Goal: Task Accomplishment & Management: Use online tool/utility

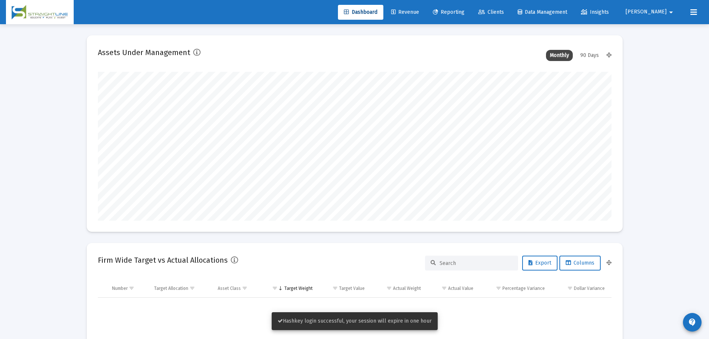
scroll to position [149, 277]
type input "[DATE]"
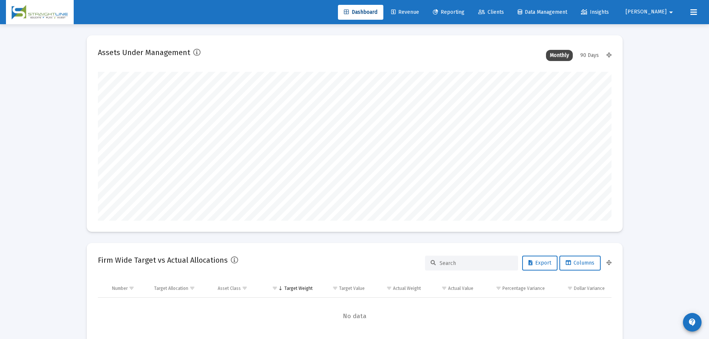
click at [670, 5] on mat-icon "arrow_drop_down" at bounding box center [671, 12] width 9 height 15
click at [666, 30] on span "Settings" at bounding box center [674, 32] width 22 height 18
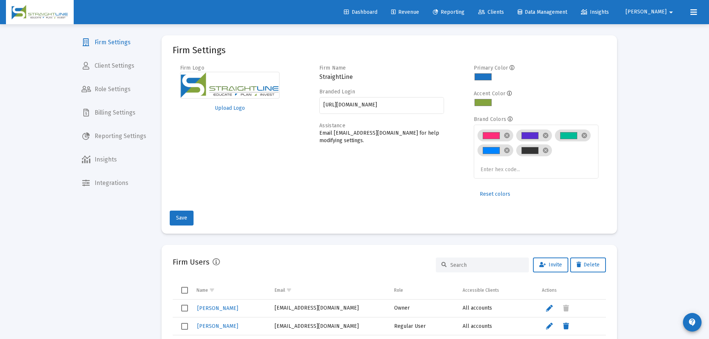
click at [118, 110] on span "Billing Settings" at bounding box center [114, 113] width 77 height 18
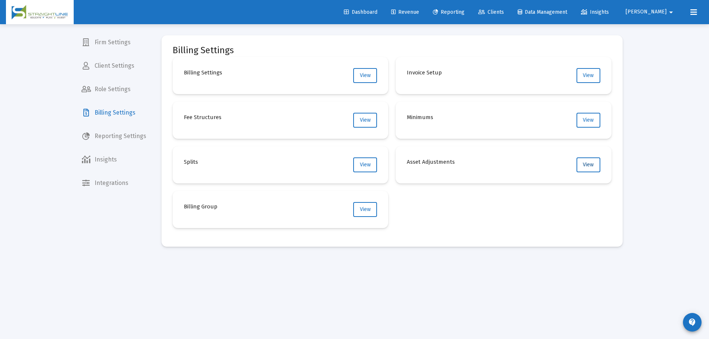
click at [596, 163] on button "View" at bounding box center [589, 164] width 24 height 15
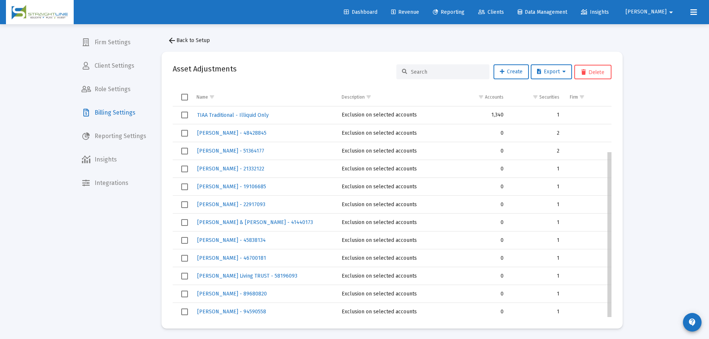
scroll to position [3, 0]
click at [660, 169] on div "Loading... Firm Settings Client Settings Role Settings Billing Settings Reporti…" at bounding box center [354, 168] width 709 height 342
click at [380, 17] on link "Dashboard" at bounding box center [360, 12] width 45 height 15
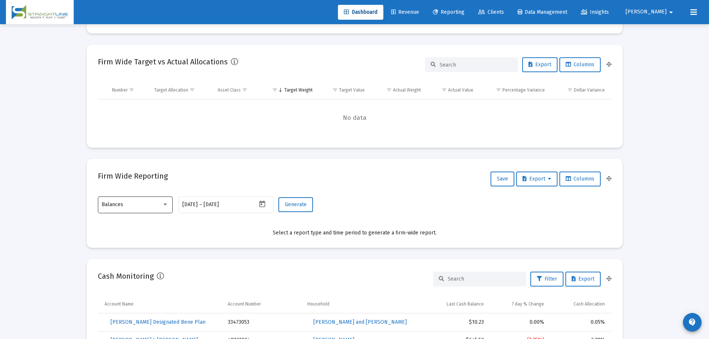
click at [134, 205] on div "Balances" at bounding box center [132, 205] width 60 height 6
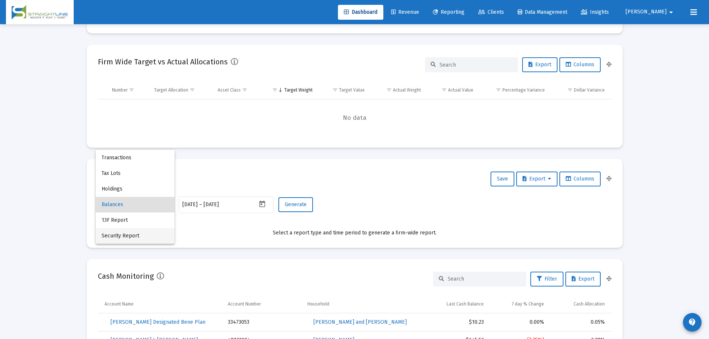
click at [141, 237] on span "Security Report" at bounding box center [135, 236] width 67 height 16
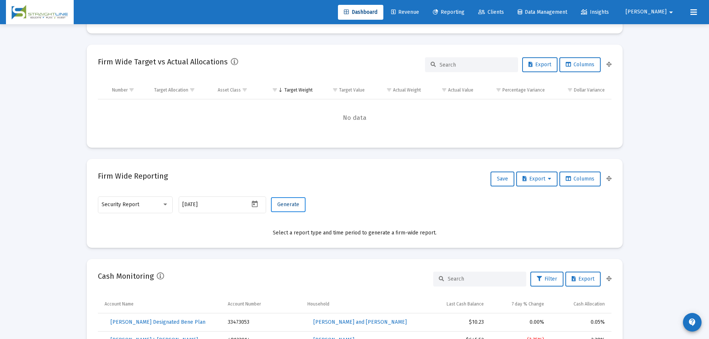
click at [285, 202] on span "Generate" at bounding box center [288, 204] width 22 height 6
click at [256, 203] on icon "Open calendar" at bounding box center [255, 204] width 6 height 7
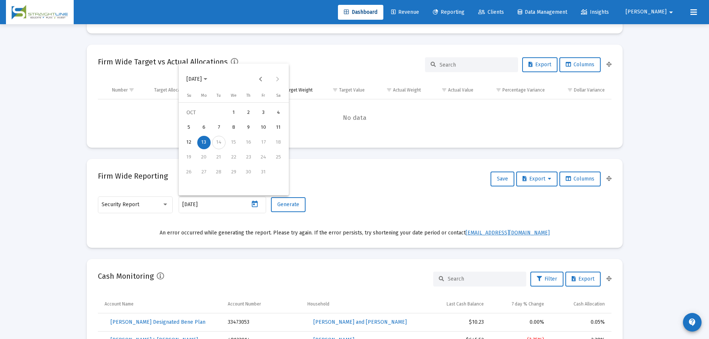
click at [184, 143] on div "12" at bounding box center [188, 142] width 13 height 13
type input "[DATE]"
click at [137, 206] on span "Security Report" at bounding box center [121, 204] width 38 height 6
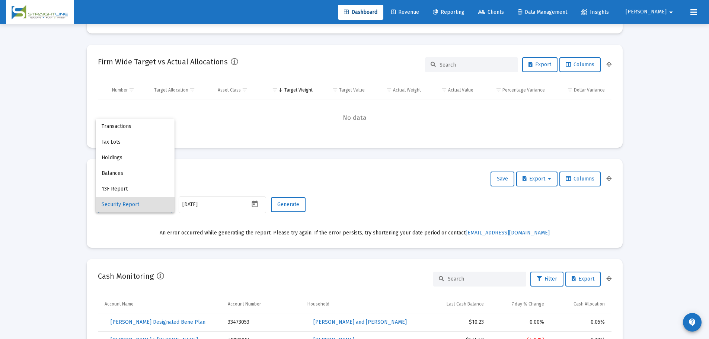
click at [136, 206] on span "Security Report" at bounding box center [135, 205] width 67 height 16
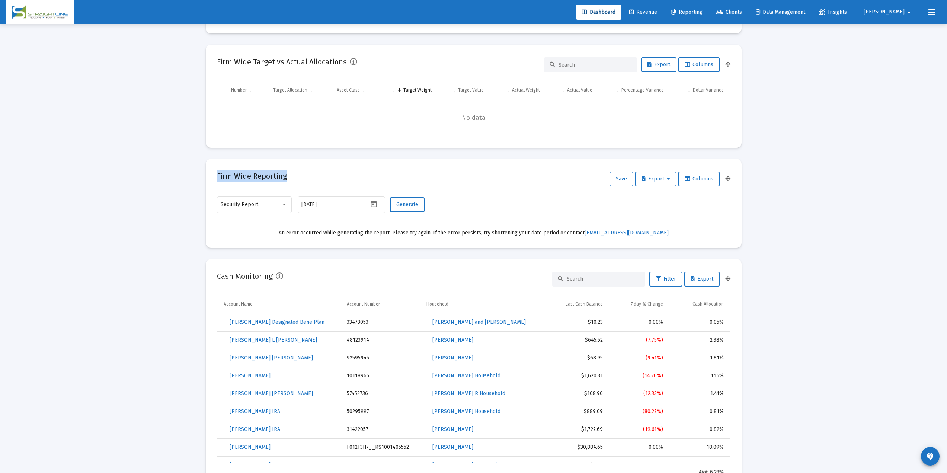
drag, startPoint x: 213, startPoint y: 173, endPoint x: 305, endPoint y: 173, distance: 91.9
click at [305, 173] on mat-card "Firm Wide Reporting Save Export Columns Security Report [DATE] Generate An erro…" at bounding box center [474, 203] width 536 height 89
click at [269, 206] on div "Security Report" at bounding box center [251, 205] width 60 height 6
click at [249, 206] on span "Security Report" at bounding box center [254, 205] width 67 height 16
drag, startPoint x: 296, startPoint y: 233, endPoint x: 676, endPoint y: 206, distance: 381.4
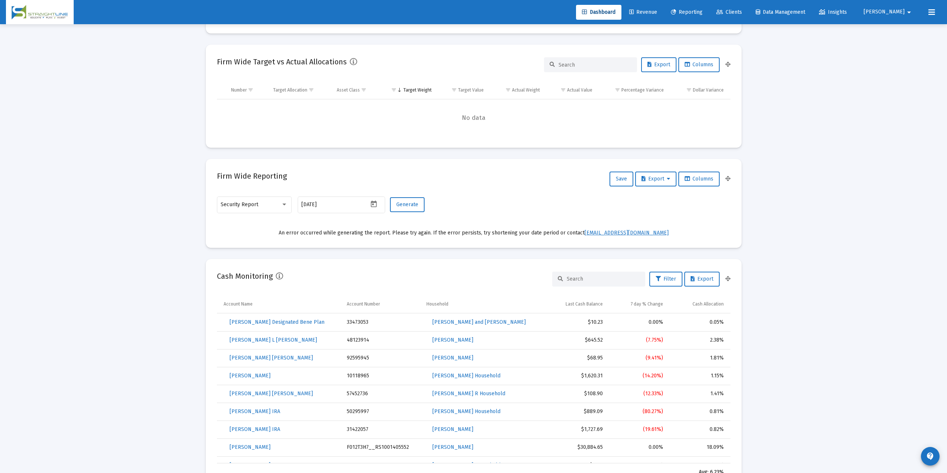
click at [714, 215] on mat-card-content "Security Report [DATE] Generate An error occurred while generating the report. …" at bounding box center [474, 215] width 514 height 41
drag, startPoint x: 294, startPoint y: 233, endPoint x: 690, endPoint y: 222, distance: 395.8
click at [698, 222] on mat-card-content "Security Report [DATE] Generate An error occurred while generating the report. …" at bounding box center [474, 215] width 514 height 41
click at [355, 228] on mat-card-content "Security Report [DATE] Generate An error occurred while generating the report. …" at bounding box center [474, 215] width 514 height 41
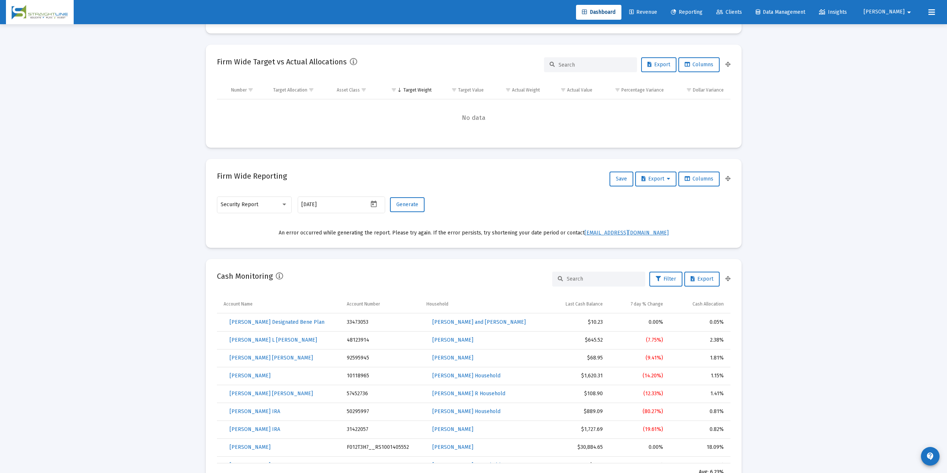
drag, startPoint x: 298, startPoint y: 230, endPoint x: 677, endPoint y: 230, distance: 378.5
click at [677, 230] on div "An error occurred while generating the report. Please try again. If the error p…" at bounding box center [474, 232] width 514 height 7
click at [278, 234] on div "An error occurred while generating the report. Please try again. If the error p…" at bounding box center [474, 232] width 514 height 7
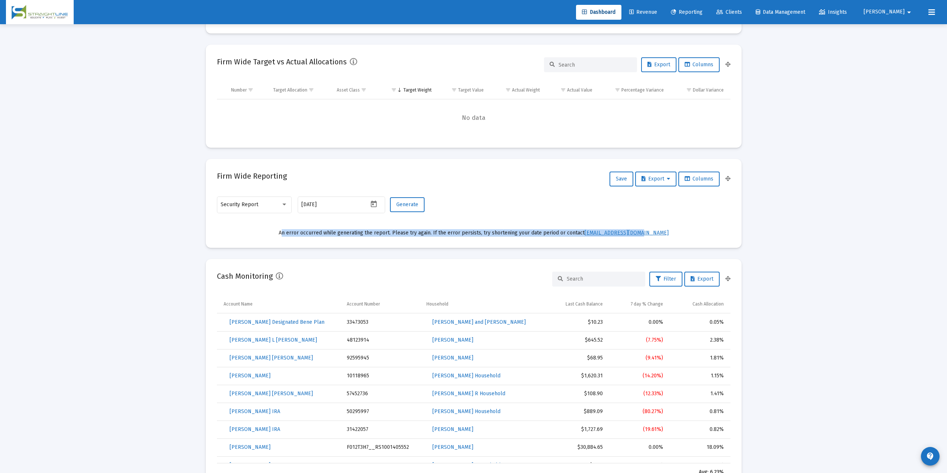
click at [278, 234] on div "An error occurred while generating the report. Please try again. If the error p…" at bounding box center [474, 232] width 514 height 7
drag, startPoint x: 453, startPoint y: 252, endPoint x: 668, endPoint y: 243, distance: 215.3
click at [668, 243] on mat-card "Firm Wide Reporting Save Export Columns Security Report [DATE] Generate An erro…" at bounding box center [474, 203] width 536 height 89
copy div "An error occurred while generating the report. Please try again. If the error p…"
click at [217, 289] on mat-card "Cash Monitoring Filter Export Account Name Account Number Household Last Cash B…" at bounding box center [474, 376] width 536 height 234
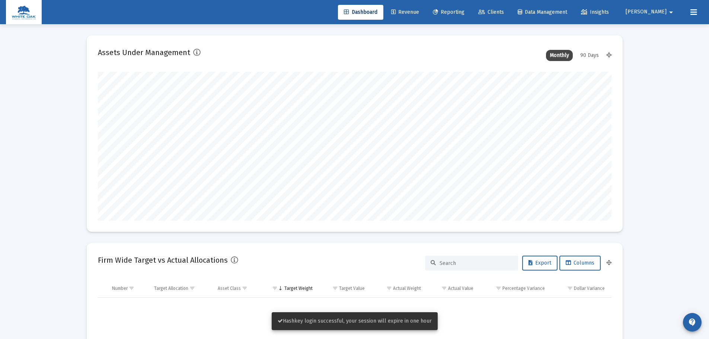
scroll to position [149, 277]
type input "[DATE]"
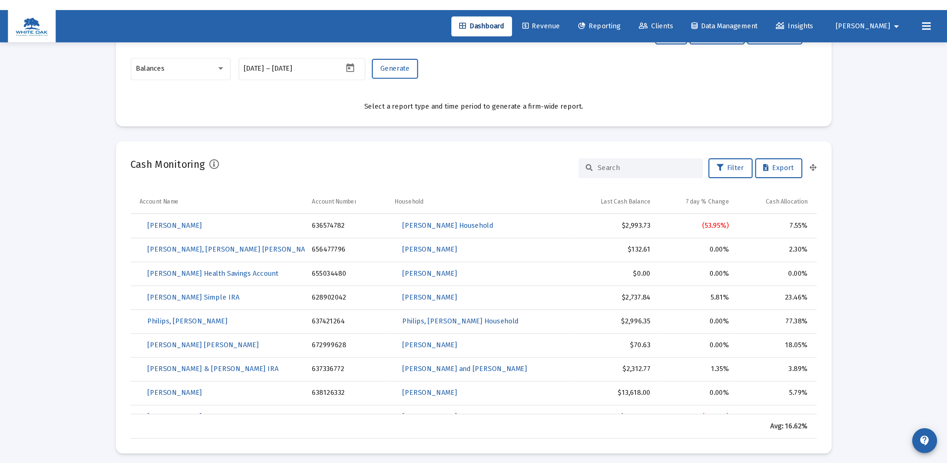
scroll to position [248, 0]
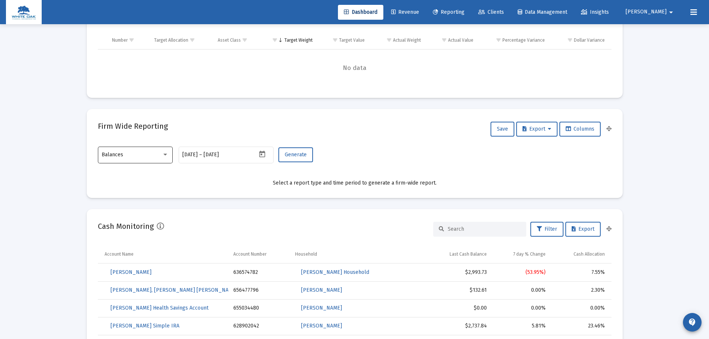
click at [144, 160] on div "Balances" at bounding box center [135, 155] width 67 height 18
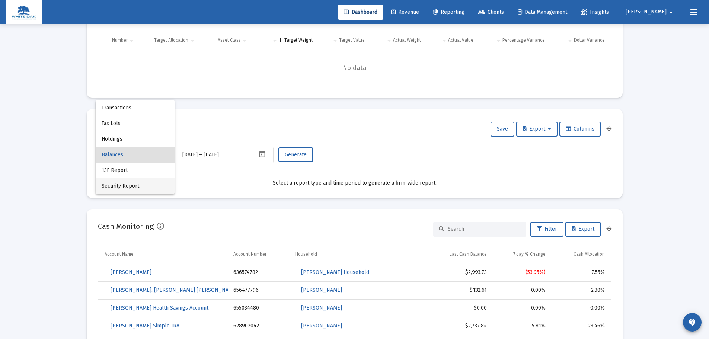
click at [131, 191] on span "Security Report" at bounding box center [135, 186] width 67 height 16
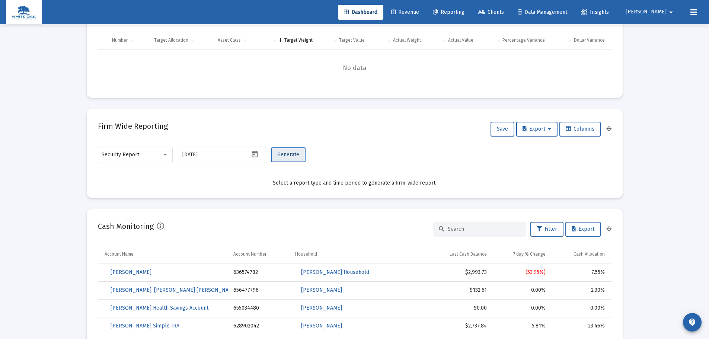
click at [292, 151] on span "Generate" at bounding box center [288, 154] width 22 height 6
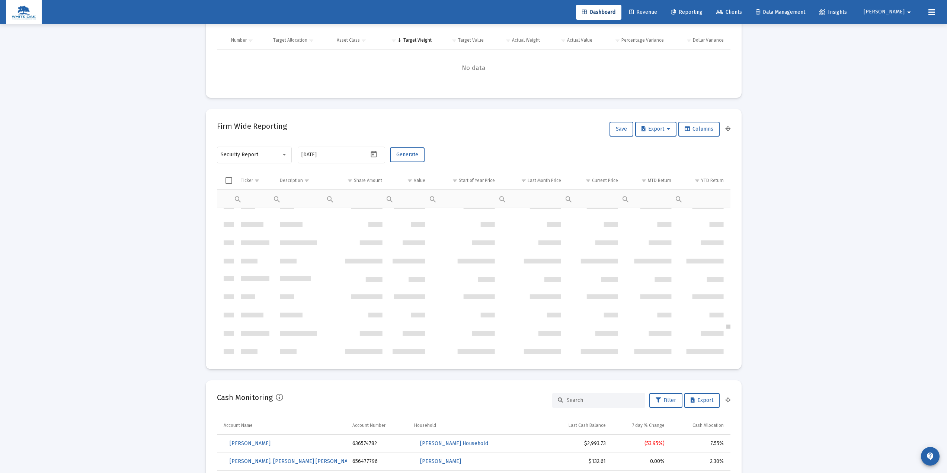
scroll to position [12174, 0]
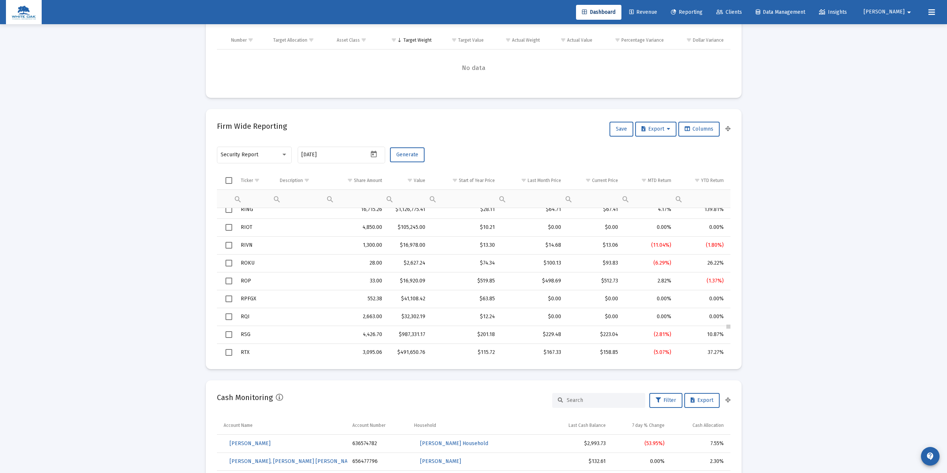
drag, startPoint x: 728, startPoint y: 217, endPoint x: 725, endPoint y: 334, distance: 116.9
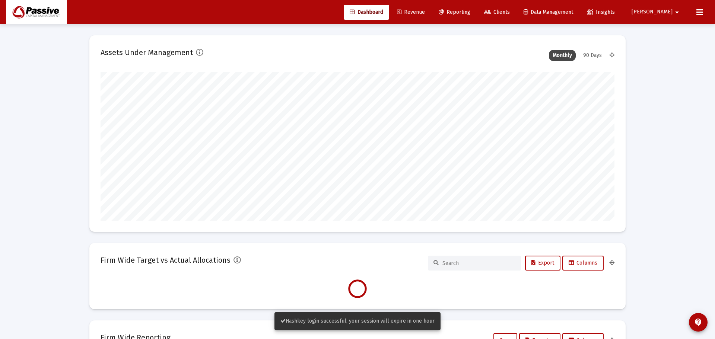
type input "[DATE]"
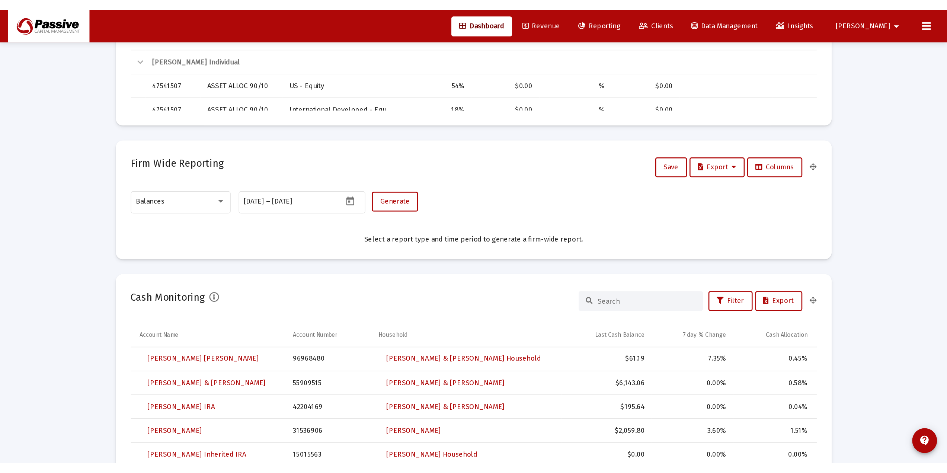
scroll to position [397, 0]
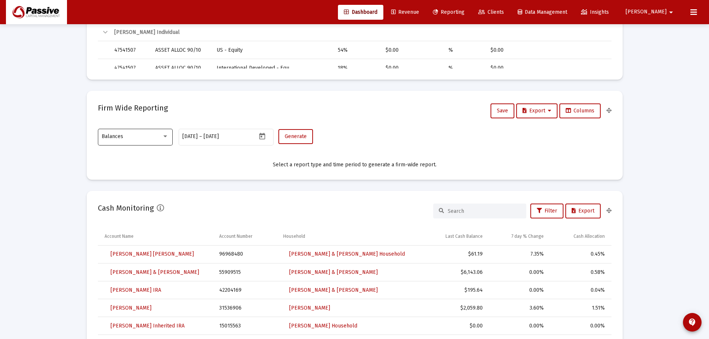
click at [153, 139] on div "Balances" at bounding box center [132, 137] width 60 height 6
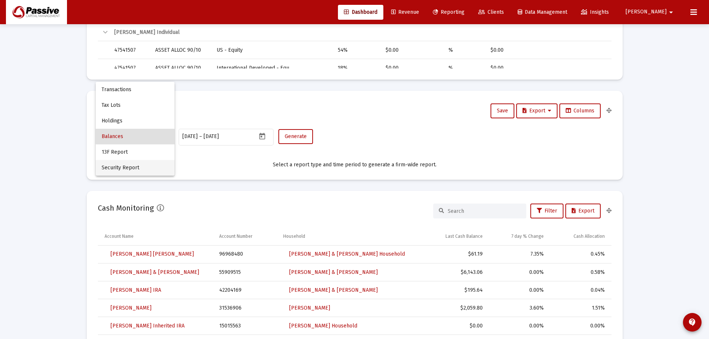
click at [130, 164] on span "Security Report" at bounding box center [135, 168] width 67 height 16
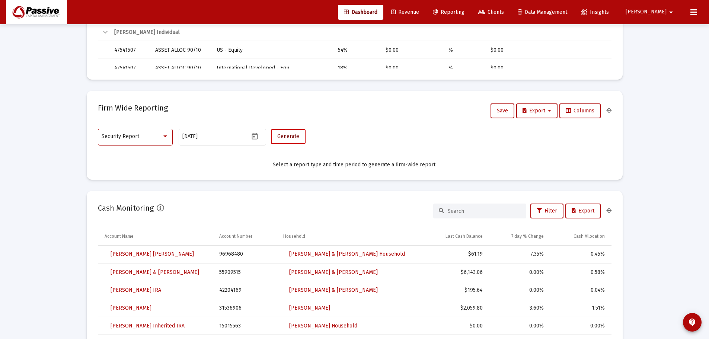
click at [282, 140] on button "Generate" at bounding box center [288, 136] width 35 height 15
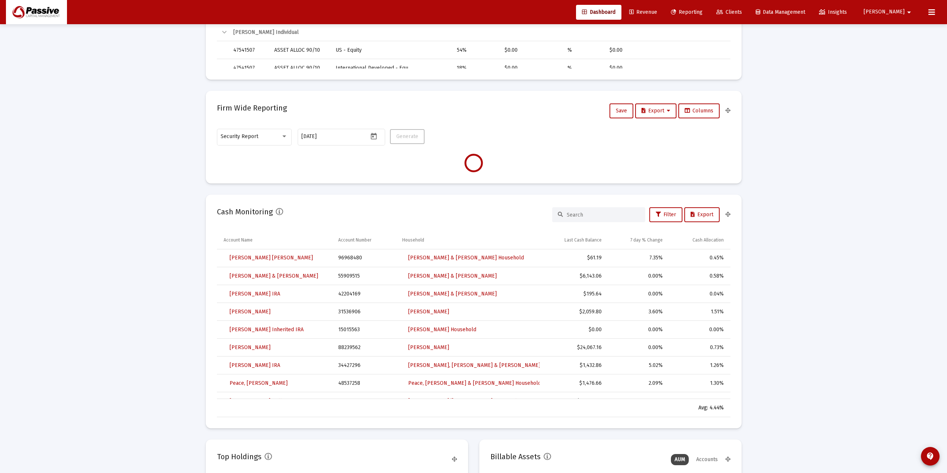
click at [133, 178] on div "Loading... Assets Under Management Monthly 90 Days Firm Wide Target vs Actual A…" at bounding box center [473, 402] width 947 height 1598
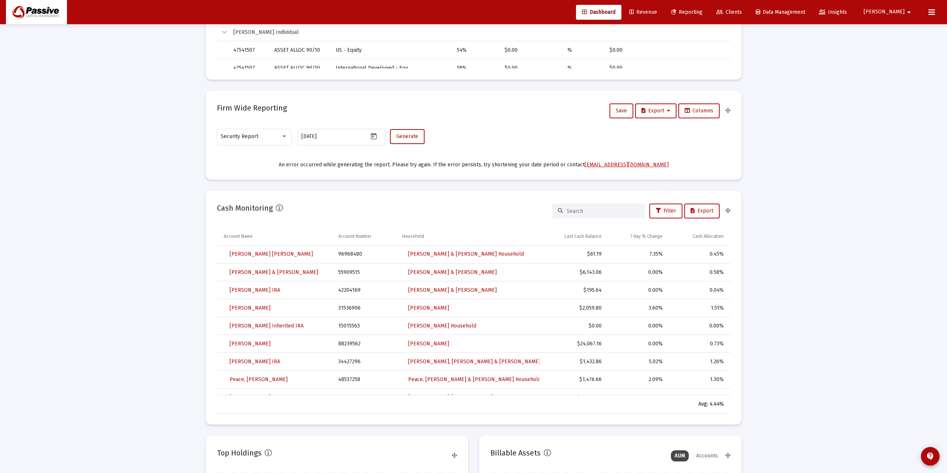
click at [155, 259] on div "Loading... Assets Under Management Monthly 90 Days Firm Wide Target vs Actual A…" at bounding box center [473, 400] width 947 height 1594
click at [411, 141] on button "Generate" at bounding box center [407, 136] width 35 height 15
drag, startPoint x: 291, startPoint y: 163, endPoint x: 539, endPoint y: 165, distance: 247.9
click at [581, 168] on div "An error occurred while generating the report. Please try again. If the error p…" at bounding box center [474, 164] width 514 height 7
